Goal: Navigation & Orientation: Find specific page/section

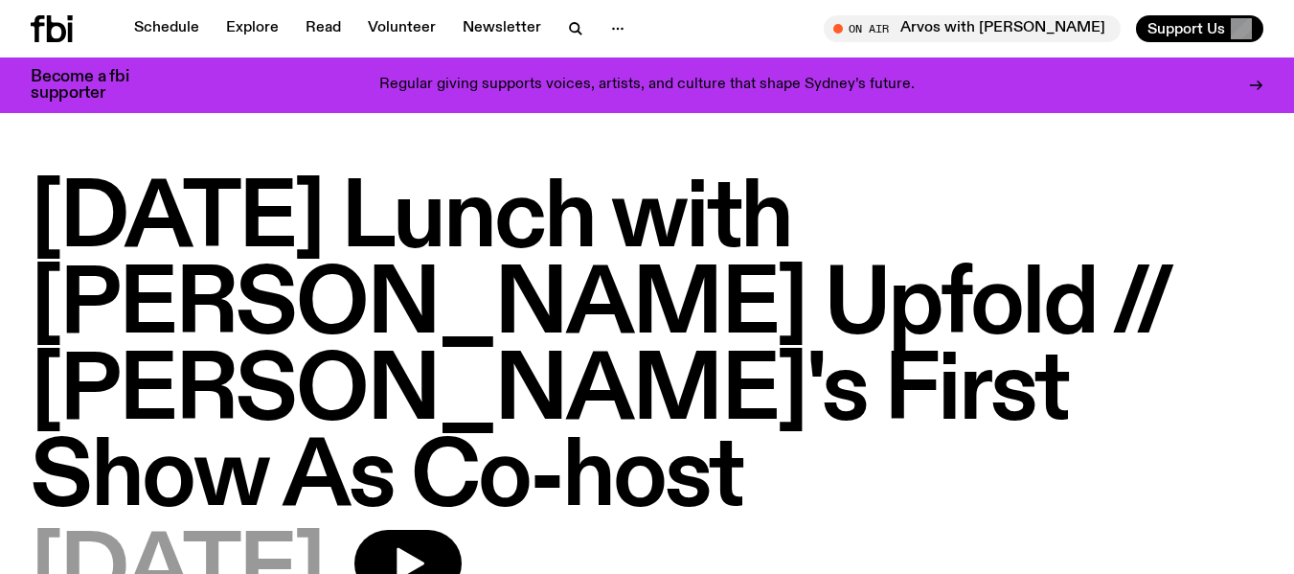
scroll to position [45, 0]
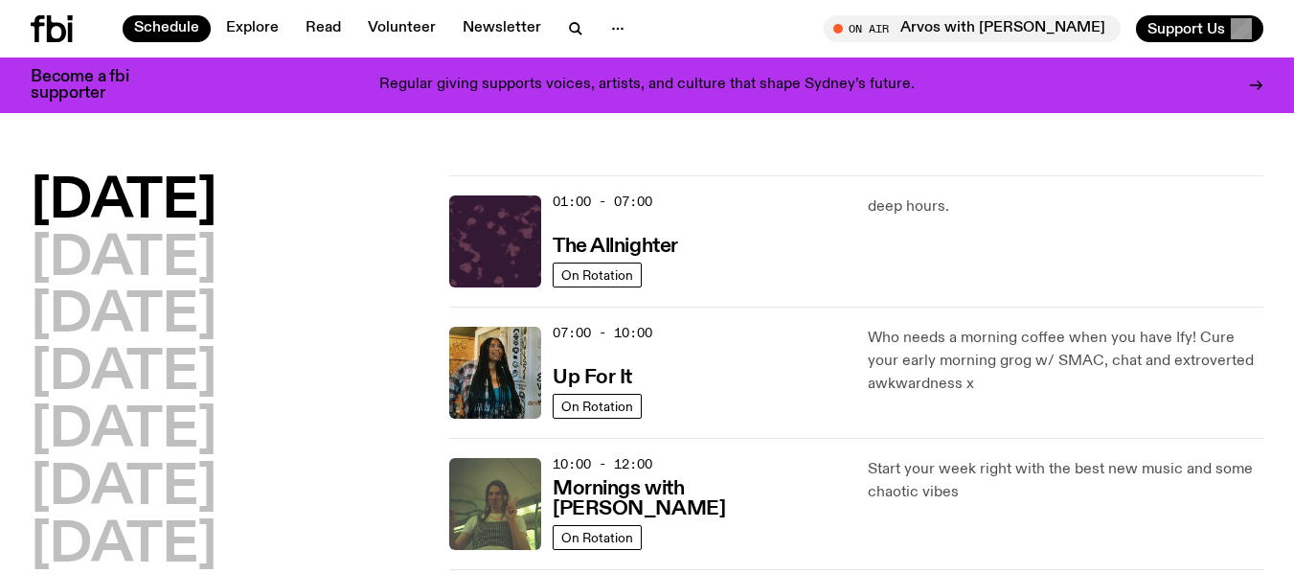
scroll to position [129, 0]
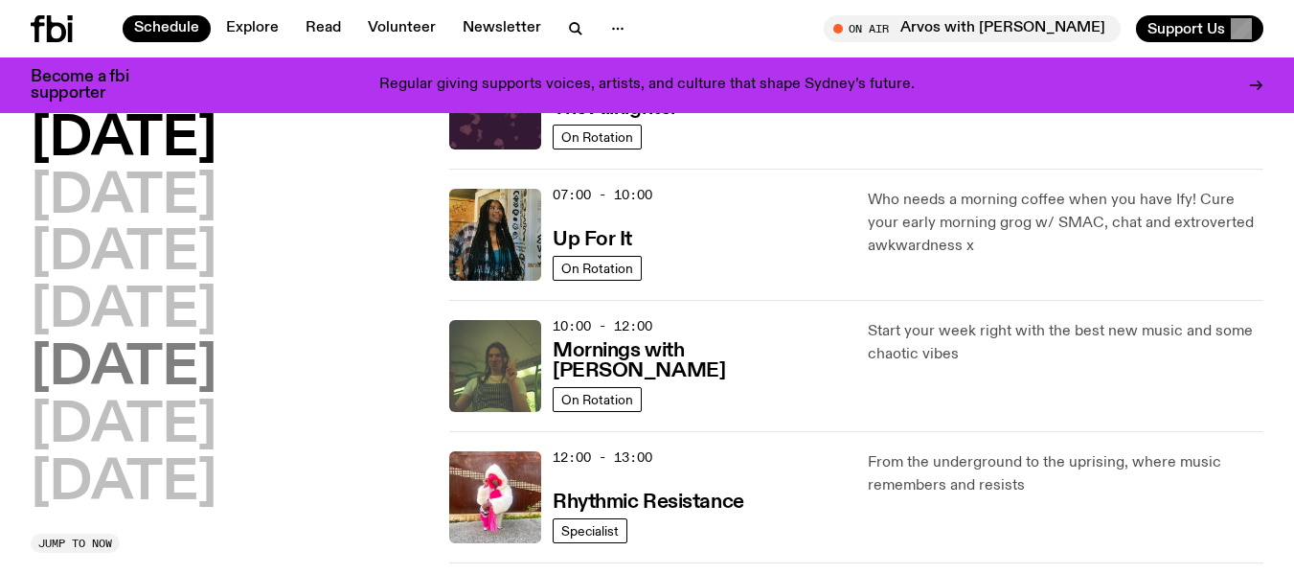
click at [104, 367] on h2 "[DATE]" at bounding box center [124, 369] width 186 height 54
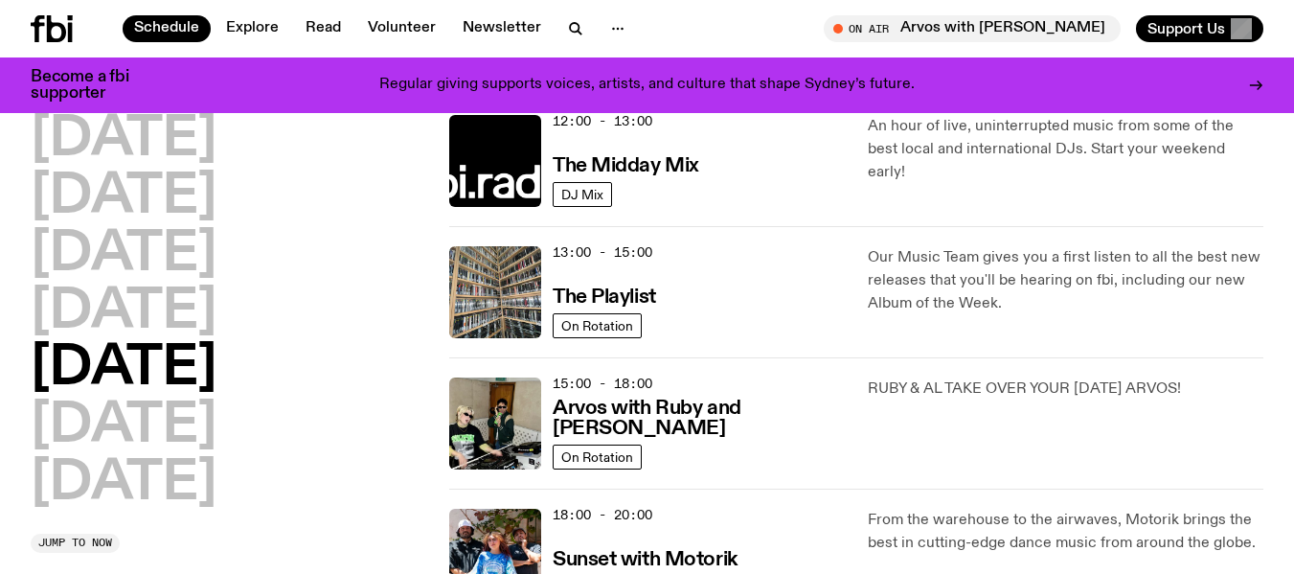
scroll to position [471, 0]
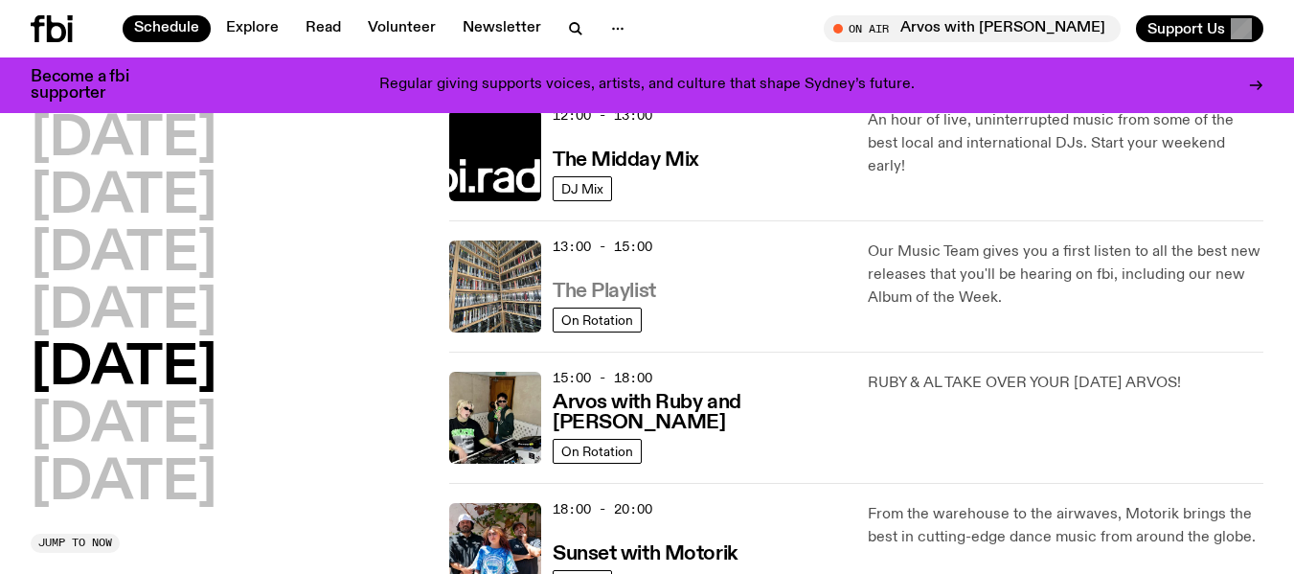
click at [633, 294] on h3 "The Playlist" at bounding box center [604, 292] width 103 height 20
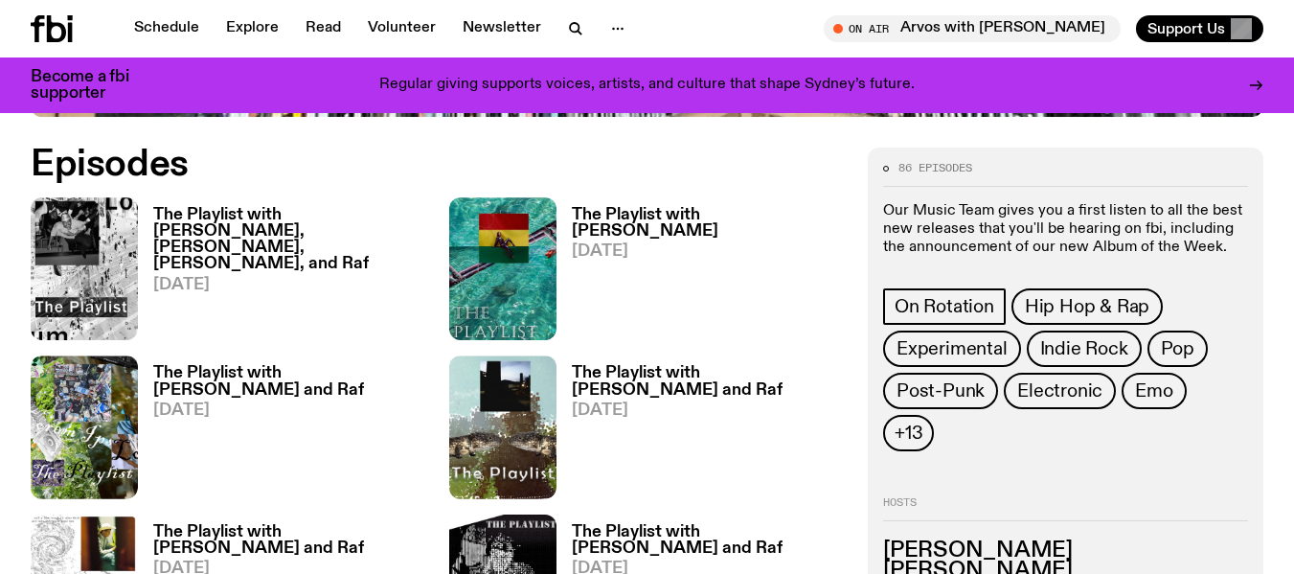
scroll to position [850, 0]
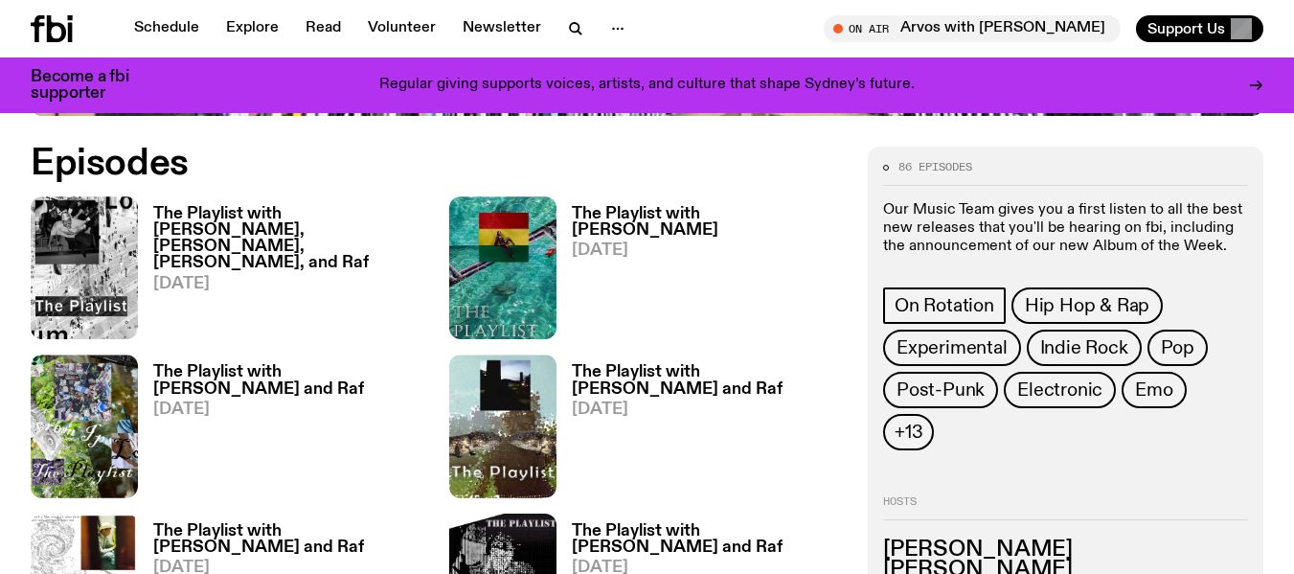
click at [245, 225] on h3 "The Playlist with [PERSON_NAME], [PERSON_NAME], [PERSON_NAME], and Raf" at bounding box center [289, 238] width 273 height 65
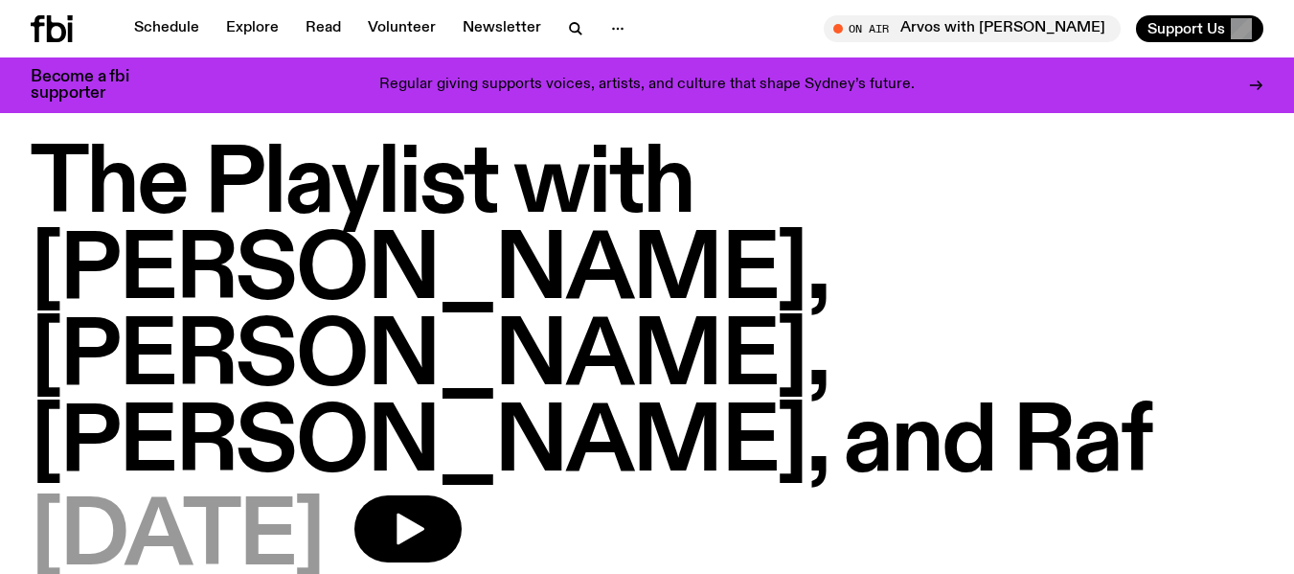
scroll to position [25, 0]
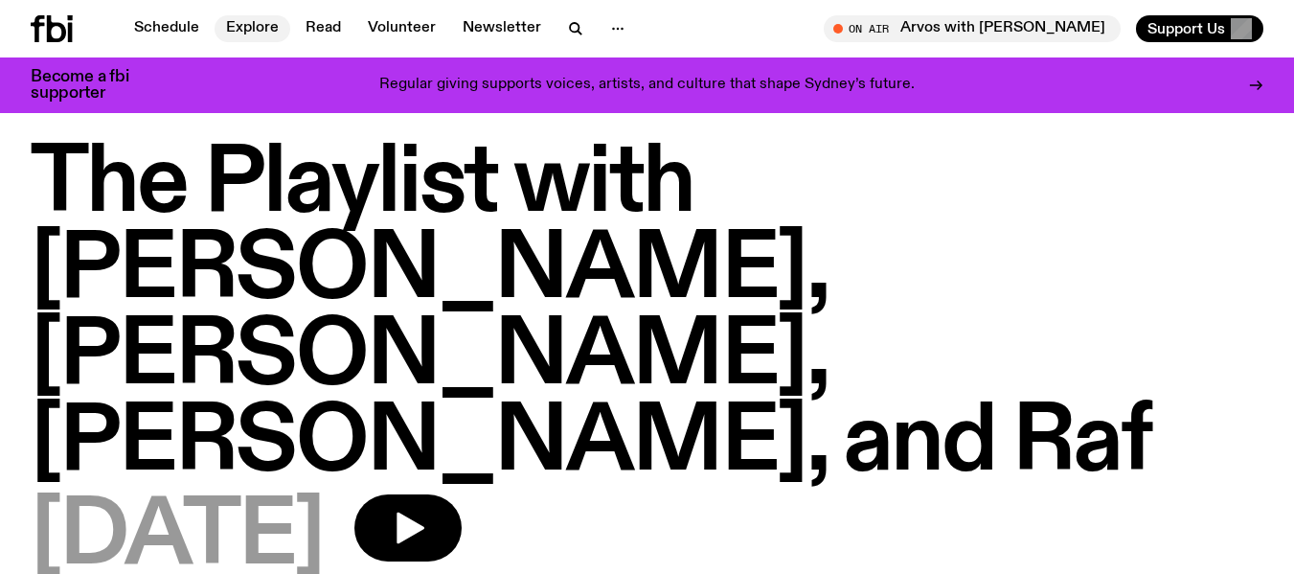
click at [252, 26] on link "Explore" at bounding box center [253, 28] width 76 height 27
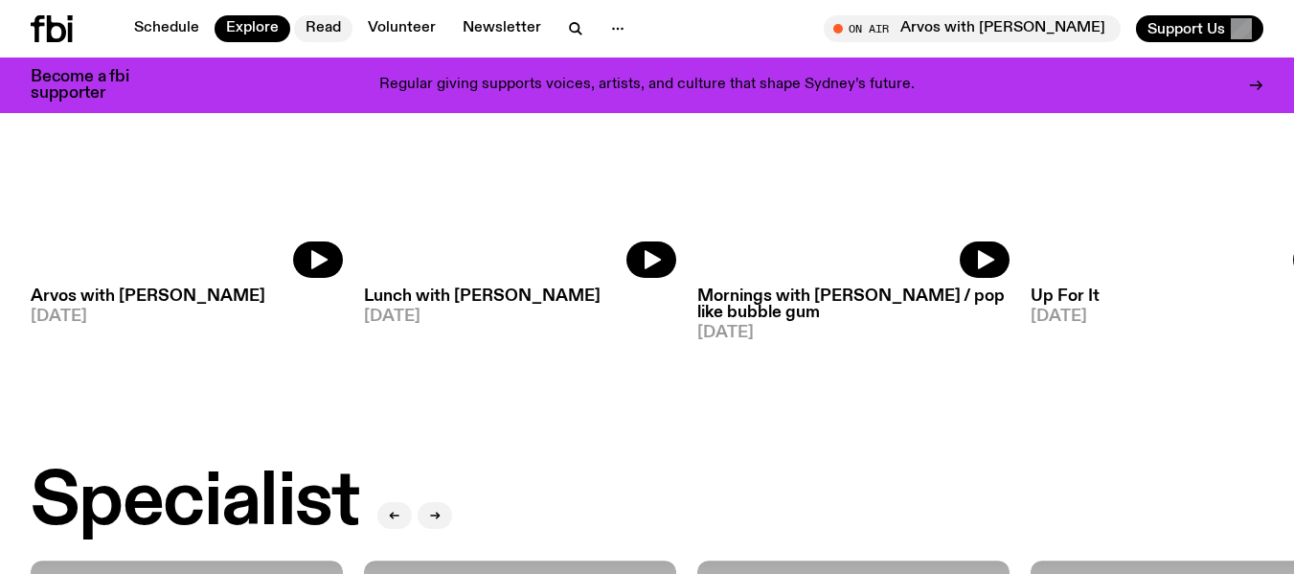
scroll to position [1650, 0]
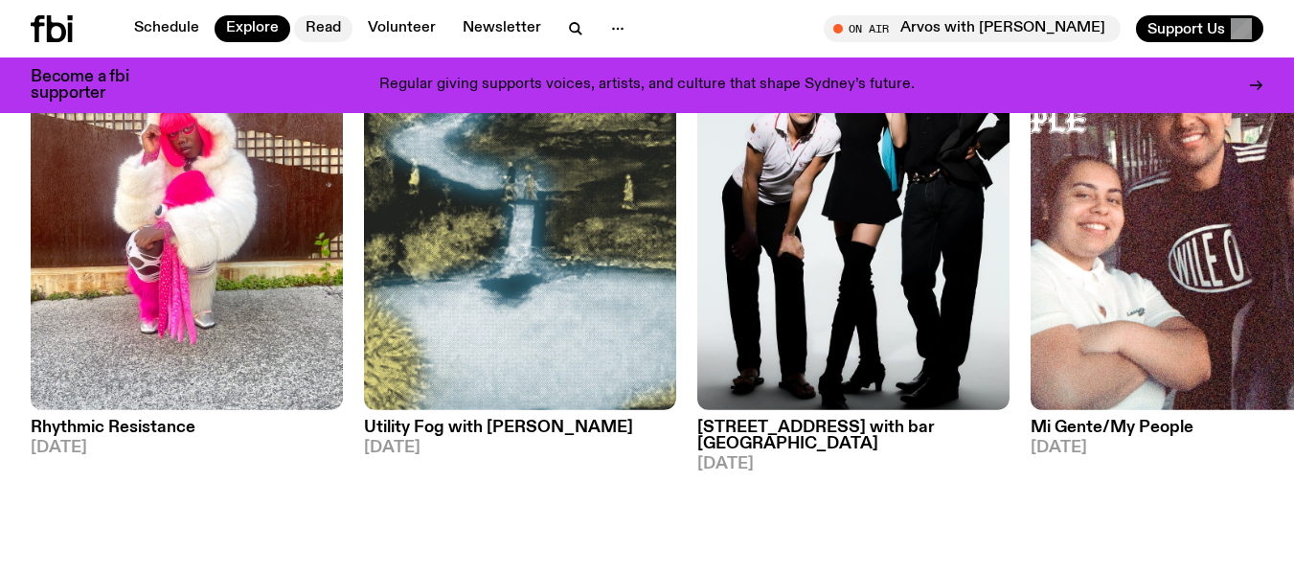
click at [309, 26] on link "Read" at bounding box center [323, 28] width 58 height 27
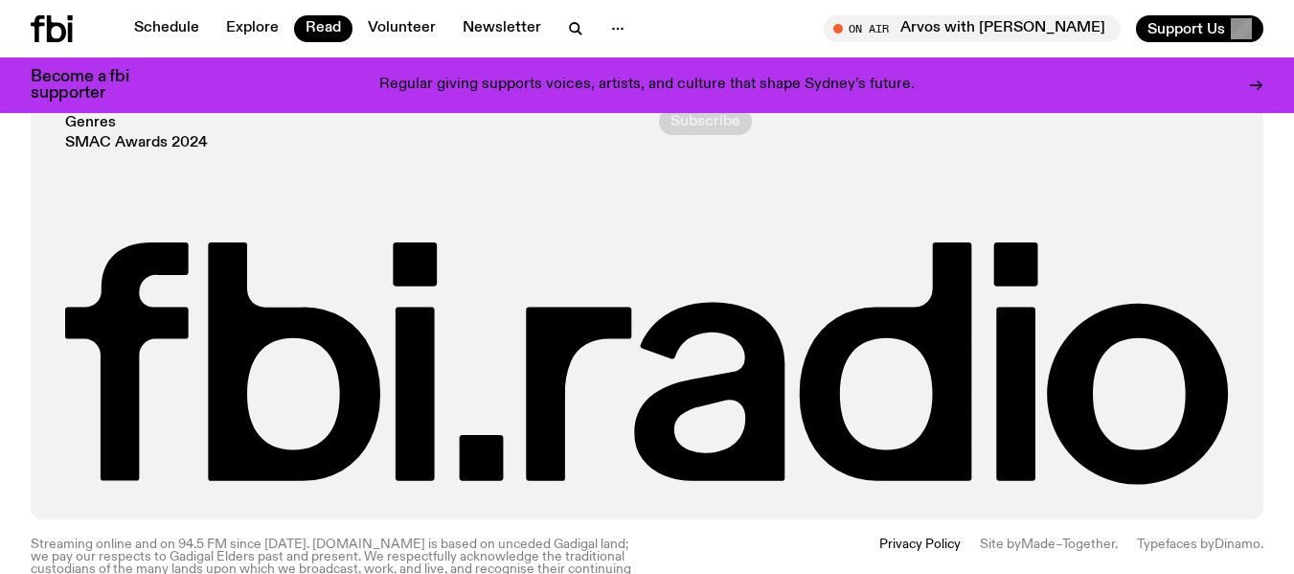
scroll to position [2475, 0]
